Goal: Information Seeking & Learning: Find specific fact

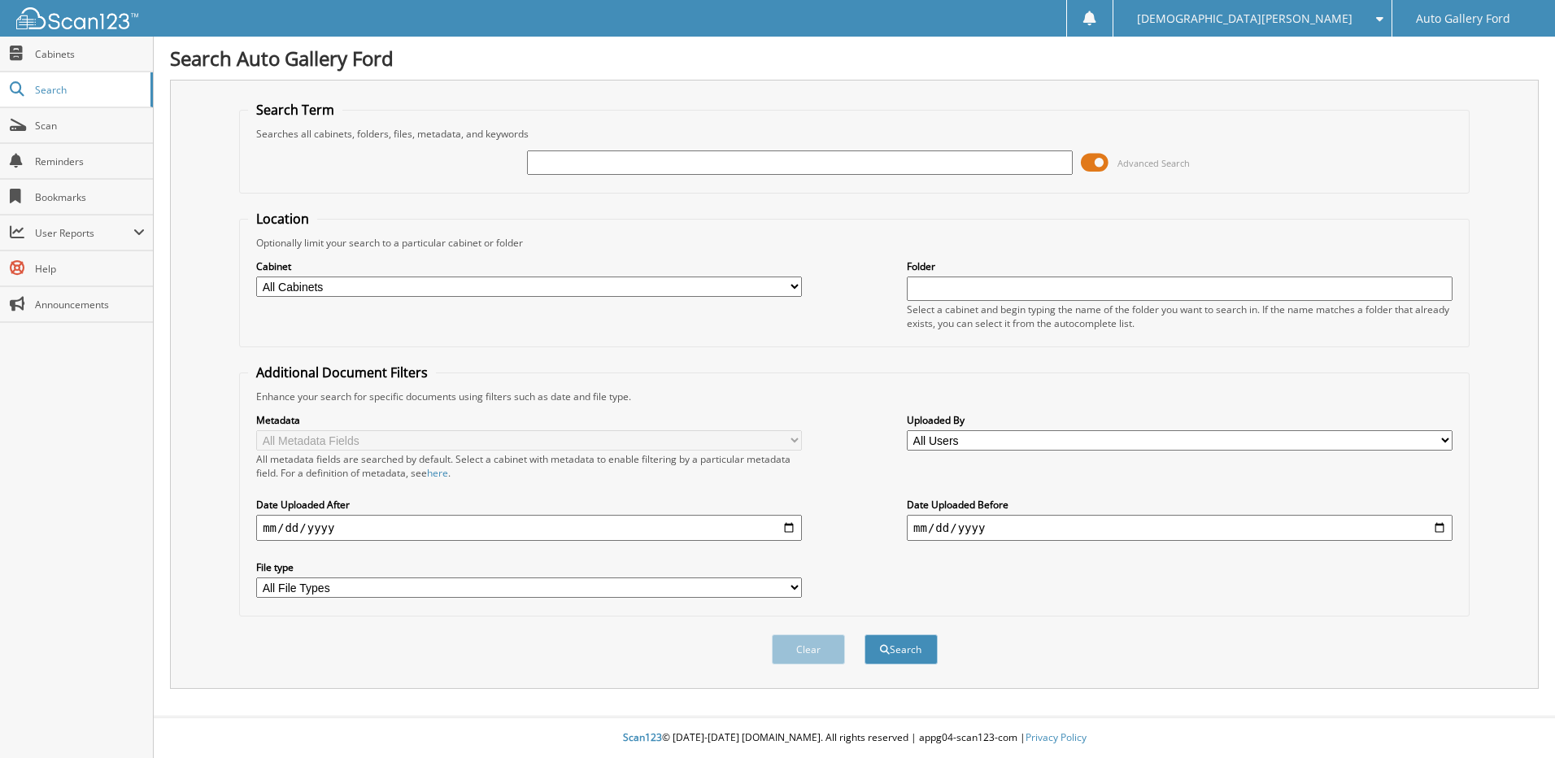
drag, startPoint x: 0, startPoint y: 0, endPoint x: 543, endPoint y: 163, distance: 567.4
click at [543, 163] on input "text" at bounding box center [800, 162] width 546 height 24
type input "10948"
click at [865, 634] on button "Search" at bounding box center [901, 649] width 73 height 30
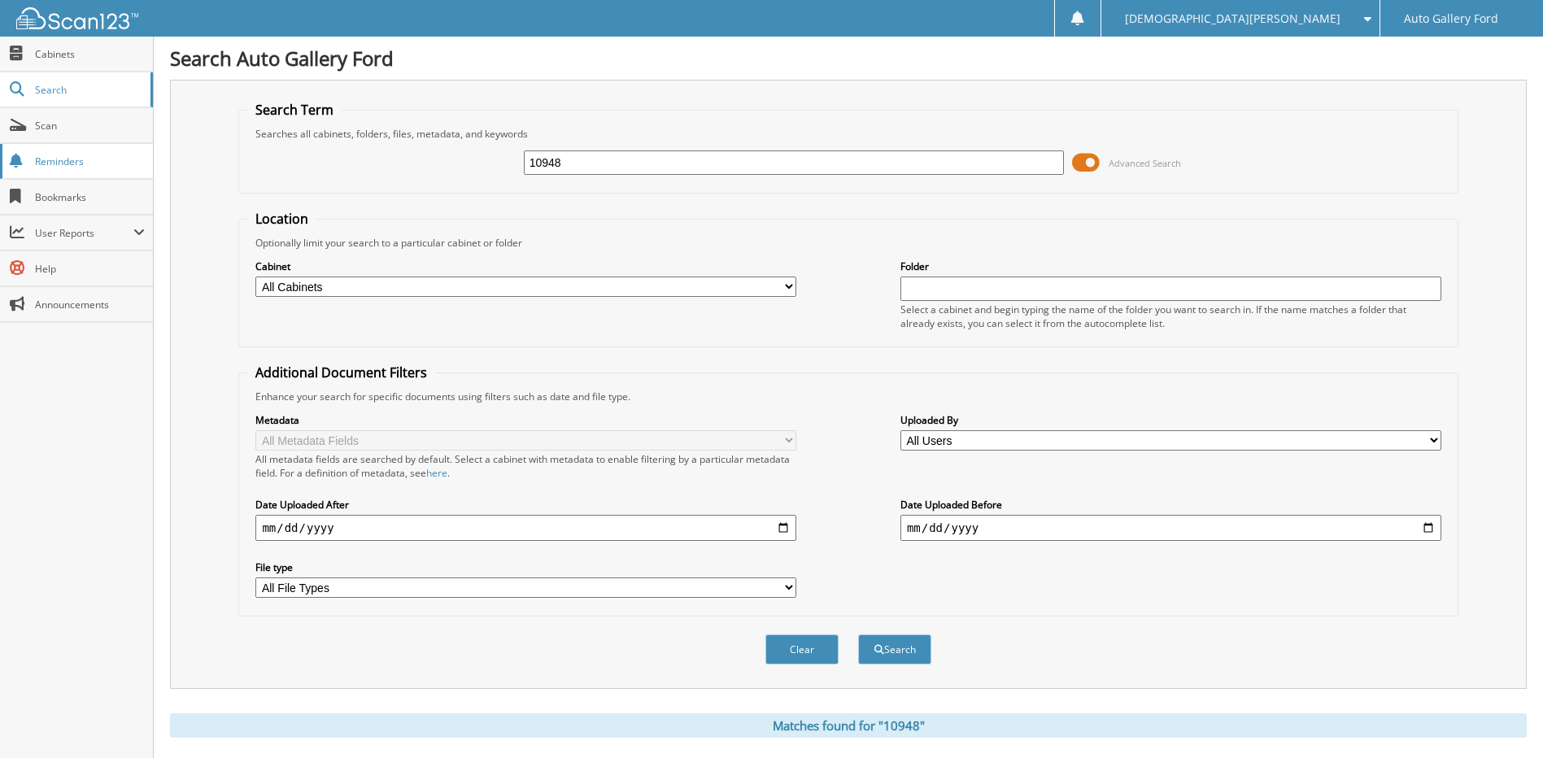
drag, startPoint x: 404, startPoint y: 169, endPoint x: 150, endPoint y: 176, distance: 254.7
click at [246, 169] on fieldset "Search Term Searches all cabinets, folders, files, metadata, and keywords 10948…" at bounding box center [847, 147] width 1219 height 93
type input "u3484b"
click at [858, 634] on button "Search" at bounding box center [894, 649] width 73 height 30
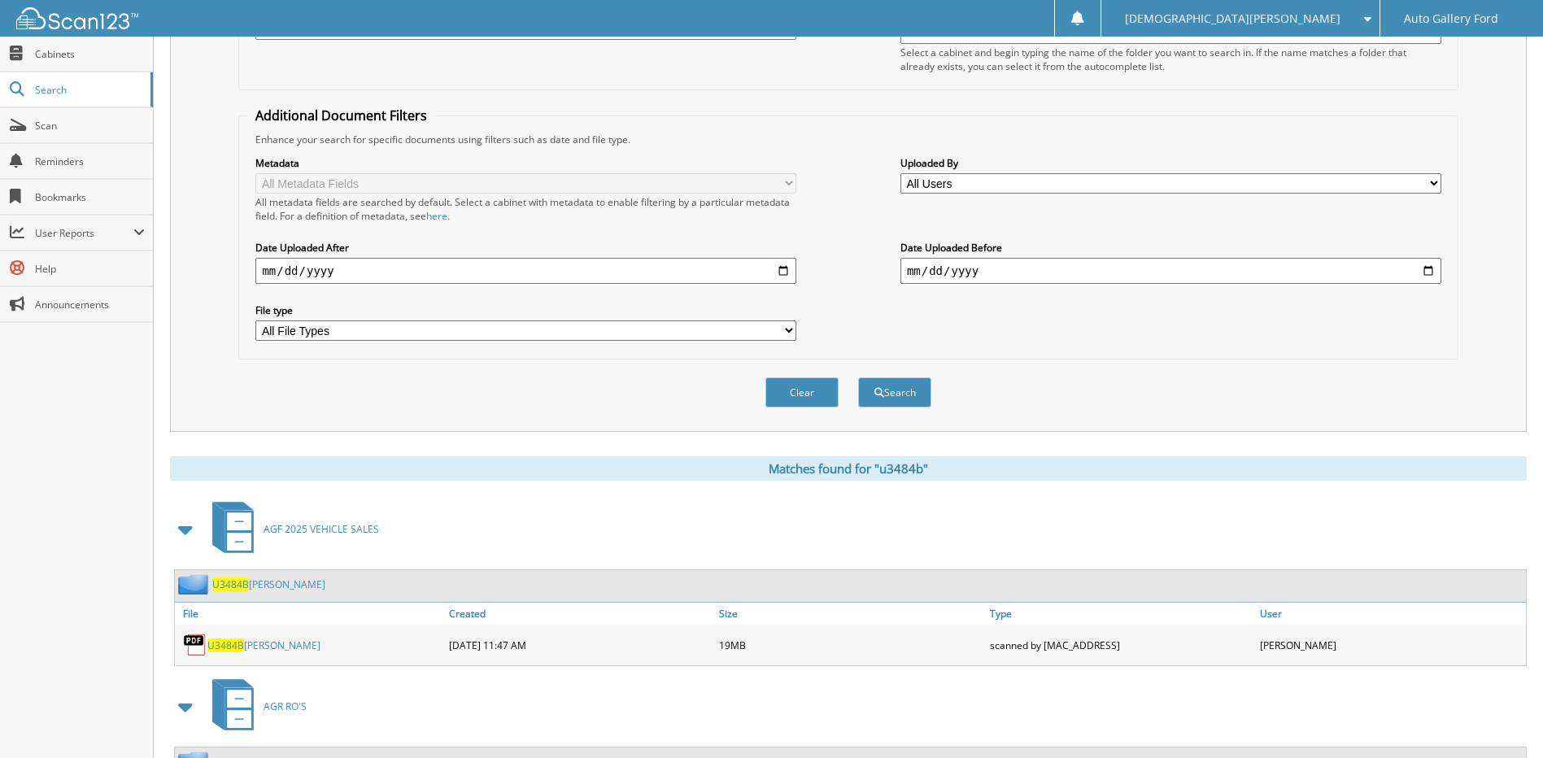
scroll to position [407, 0]
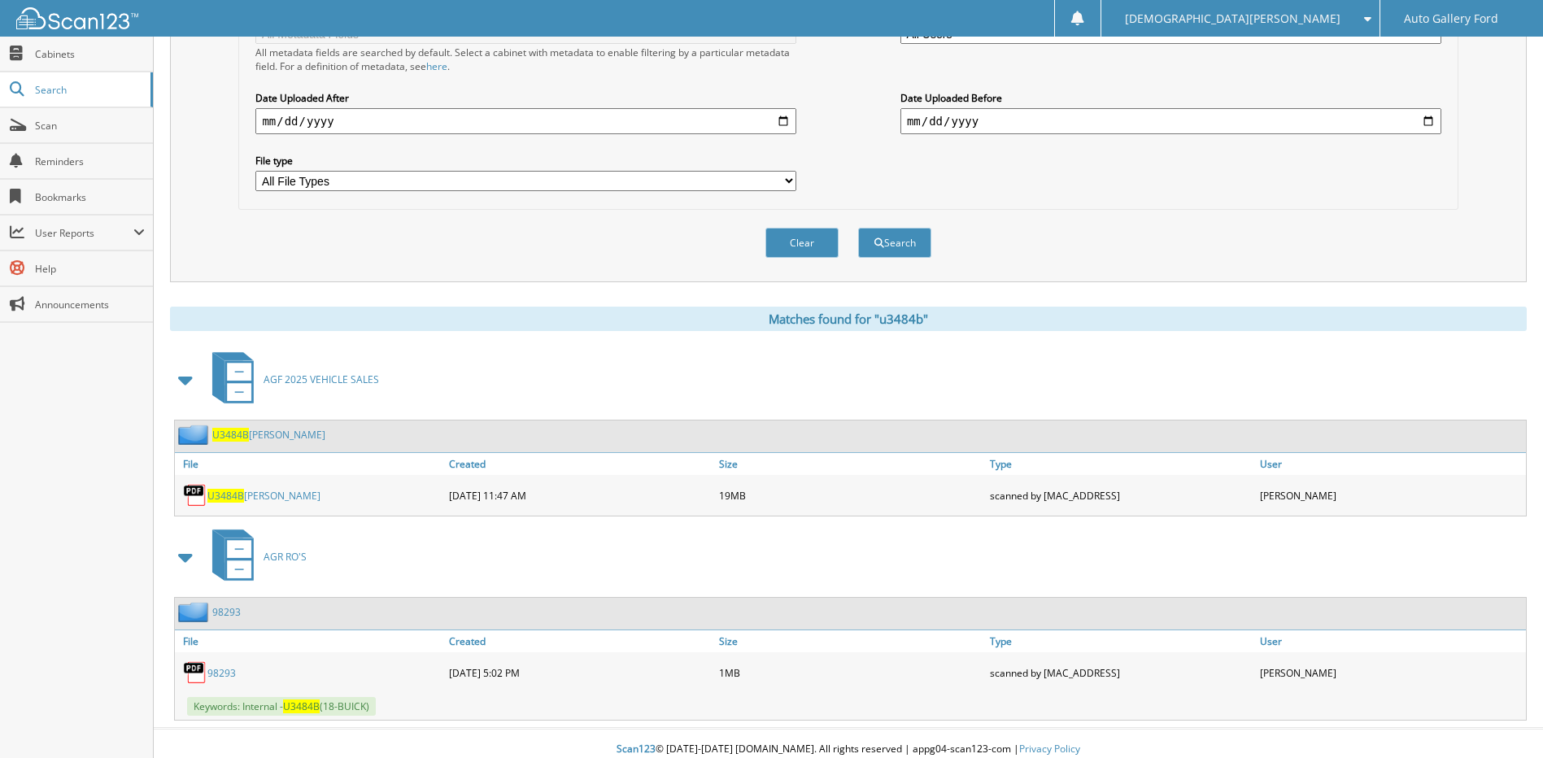
click at [240, 499] on span "U3484B" at bounding box center [225, 496] width 37 height 14
drag, startPoint x: 226, startPoint y: 672, endPoint x: 348, endPoint y: 654, distance: 123.3
click at [226, 672] on link "98293" at bounding box center [221, 673] width 28 height 14
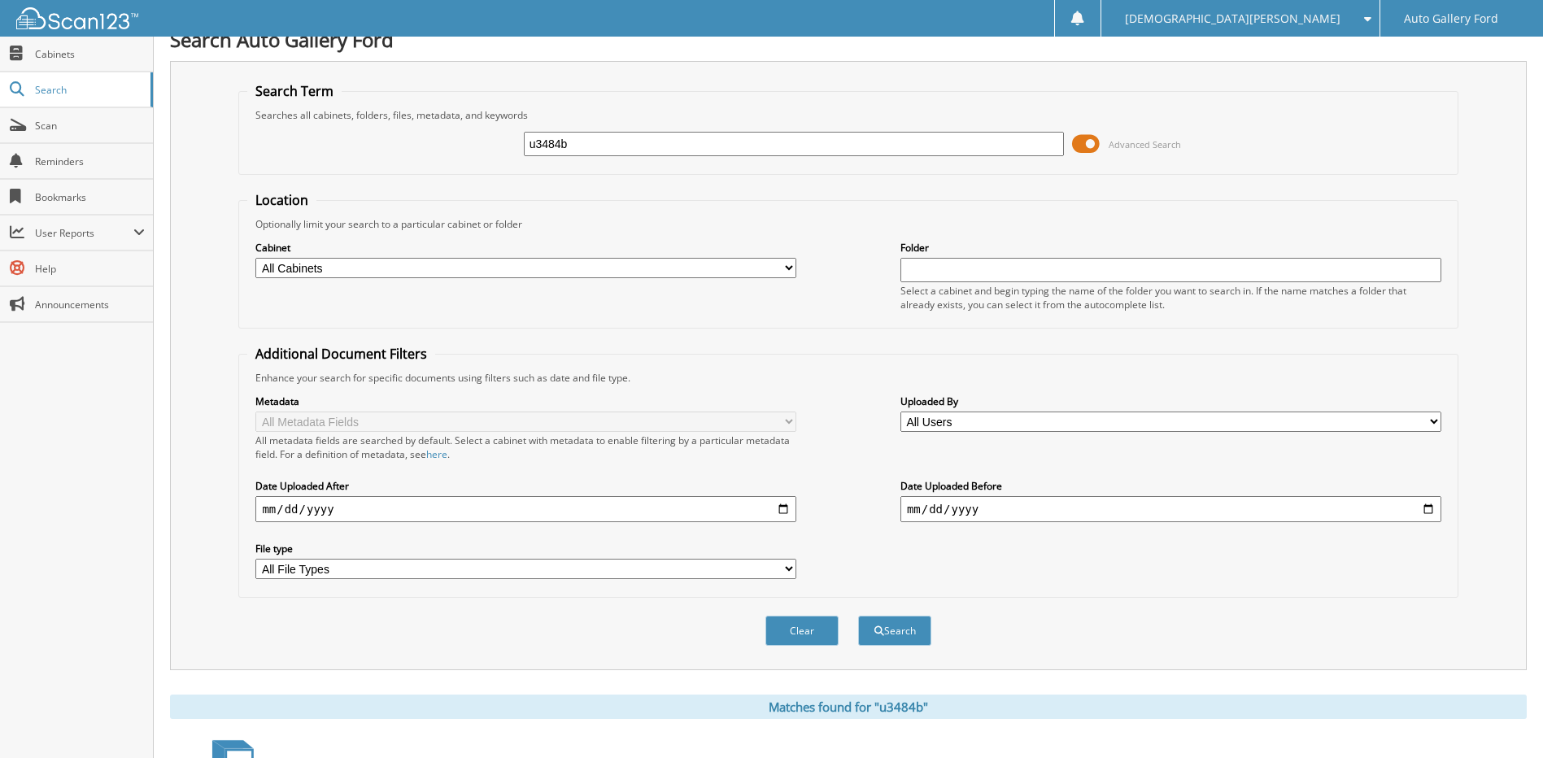
scroll to position [0, 0]
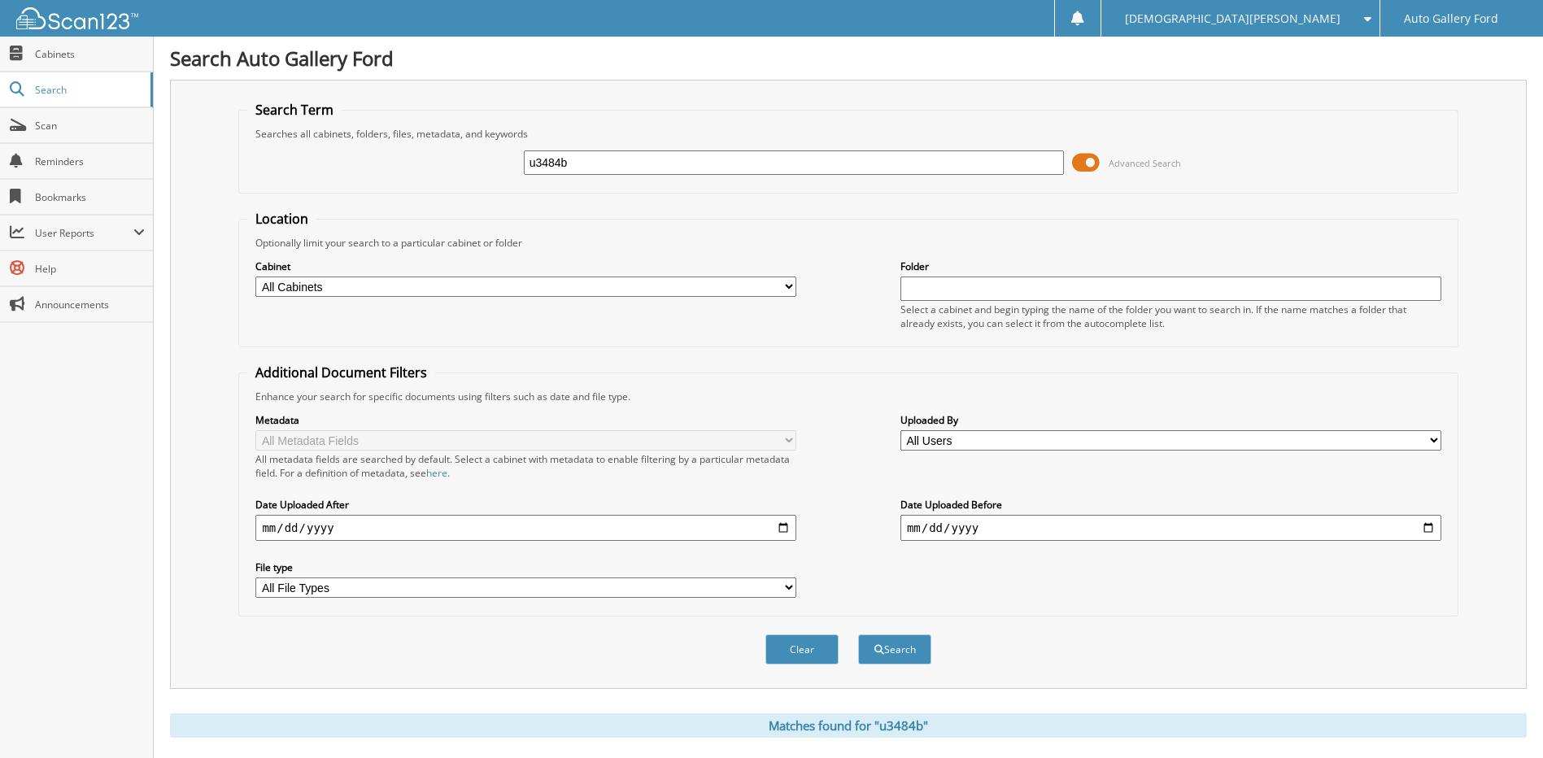
drag, startPoint x: 514, startPoint y: 150, endPoint x: 194, endPoint y: 141, distance: 320.6
click at [185, 141] on div "Search Term Searches all cabinets, folders, files, metadata, and keywords u3484…" at bounding box center [848, 384] width 1357 height 609
